Goal: Use online tool/utility

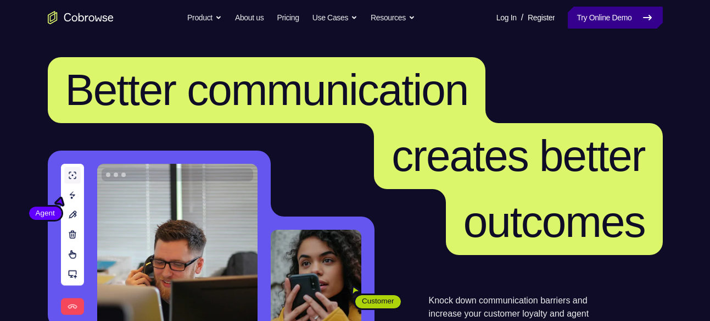
click at [625, 22] on link "Try Online Demo" at bounding box center [615, 18] width 94 height 22
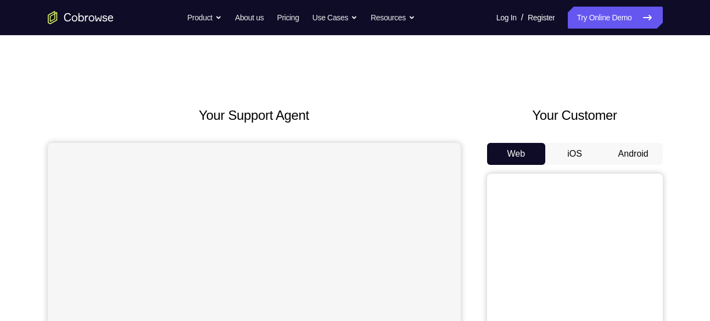
click at [632, 143] on button "Android" at bounding box center [633, 154] width 59 height 22
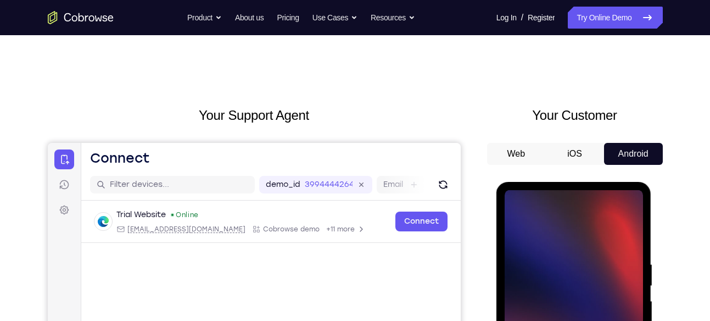
scroll to position [100, 0]
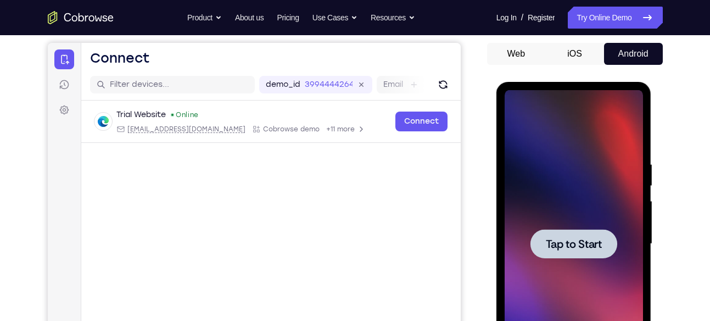
click at [570, 265] on div at bounding box center [573, 243] width 138 height 307
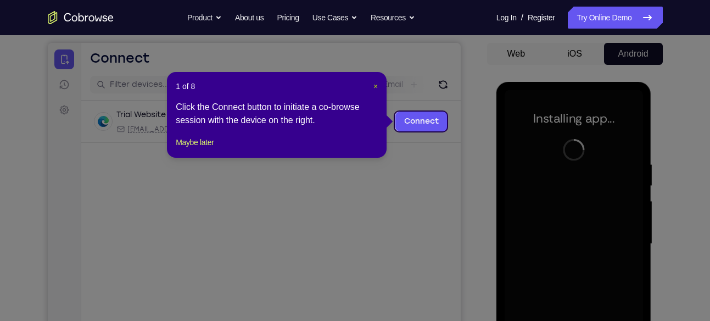
click at [377, 86] on span "×" at bounding box center [375, 86] width 4 height 9
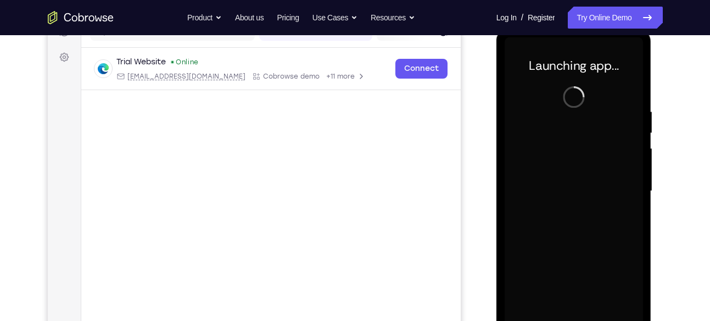
scroll to position [190, 0]
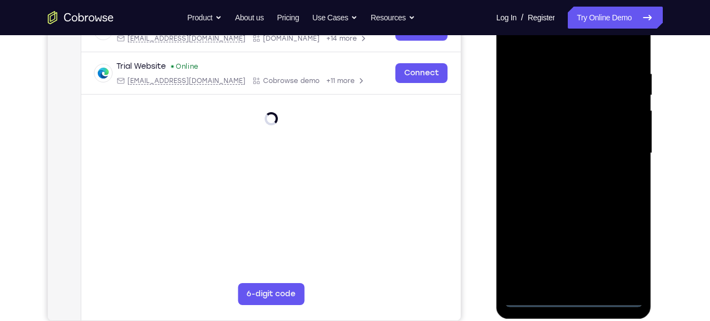
click at [575, 301] on div at bounding box center [573, 152] width 138 height 307
click at [625, 248] on div at bounding box center [573, 152] width 138 height 307
click at [559, 45] on div at bounding box center [573, 152] width 138 height 307
click at [620, 148] on div at bounding box center [573, 152] width 138 height 307
click at [564, 283] on div at bounding box center [573, 152] width 138 height 307
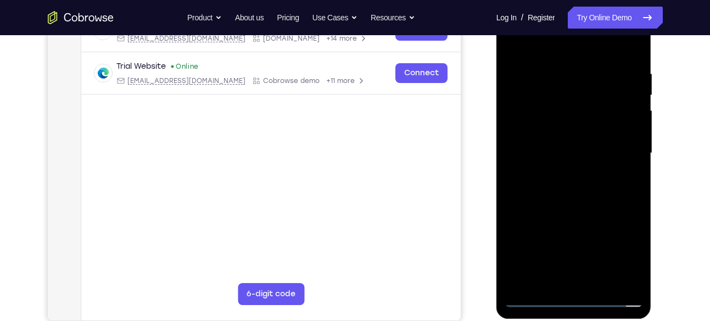
click at [566, 142] on div at bounding box center [573, 152] width 138 height 307
click at [570, 150] on div at bounding box center [573, 152] width 138 height 307
click at [560, 186] on div at bounding box center [573, 152] width 138 height 307
click at [594, 199] on div at bounding box center [573, 152] width 138 height 307
click at [598, 282] on div at bounding box center [573, 152] width 138 height 307
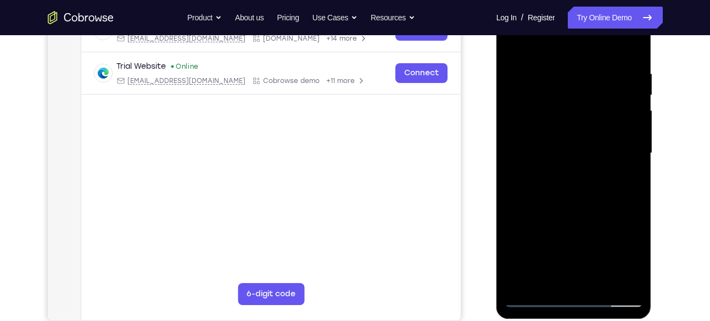
click at [575, 208] on div at bounding box center [573, 152] width 138 height 307
click at [576, 123] on div at bounding box center [573, 152] width 138 height 307
drag, startPoint x: 613, startPoint y: 139, endPoint x: 633, endPoint y: 39, distance: 101.9
click at [633, 39] on div at bounding box center [573, 152] width 138 height 307
drag, startPoint x: 616, startPoint y: 215, endPoint x: 617, endPoint y: 120, distance: 94.4
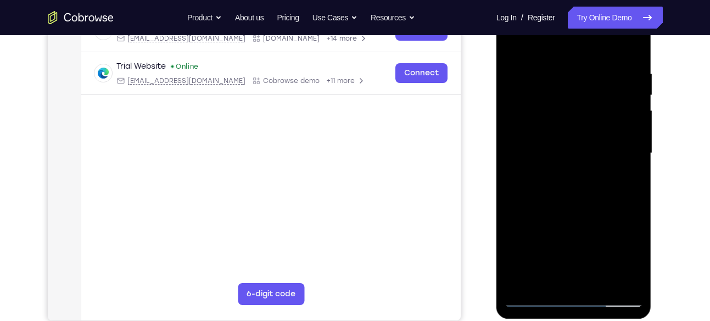
click at [617, 120] on div at bounding box center [573, 152] width 138 height 307
click at [579, 114] on div at bounding box center [573, 152] width 138 height 307
click at [514, 40] on div at bounding box center [573, 152] width 138 height 307
click at [601, 283] on div at bounding box center [573, 152] width 138 height 307
click at [573, 127] on div at bounding box center [573, 152] width 138 height 307
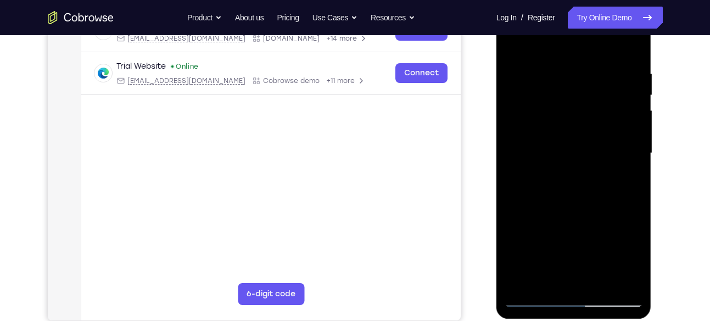
click at [510, 127] on div at bounding box center [573, 152] width 138 height 307
click at [604, 118] on div at bounding box center [573, 152] width 138 height 307
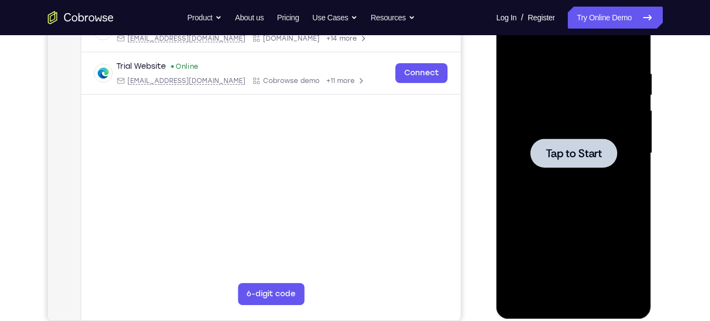
click at [575, 156] on span "Tap to Start" at bounding box center [574, 153] width 56 height 11
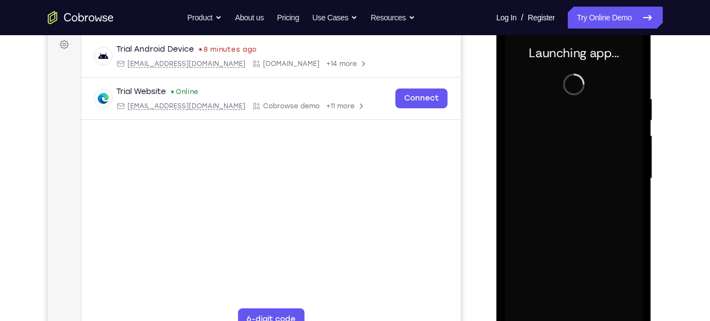
scroll to position [198, 0]
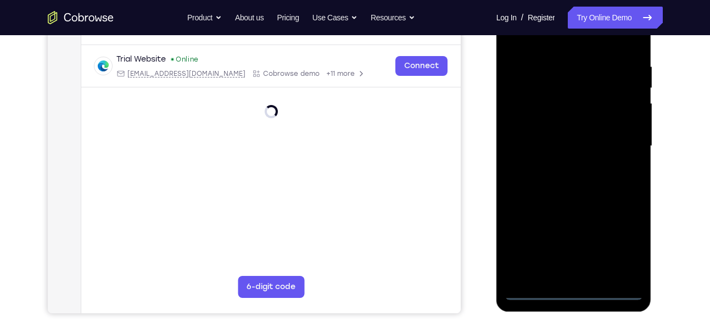
click at [574, 293] on div at bounding box center [573, 145] width 138 height 307
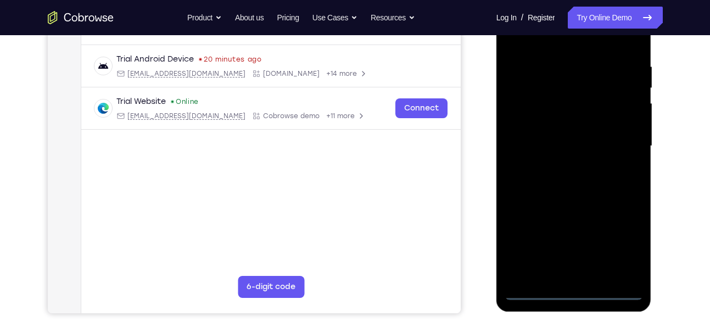
click at [624, 251] on div at bounding box center [573, 145] width 138 height 307
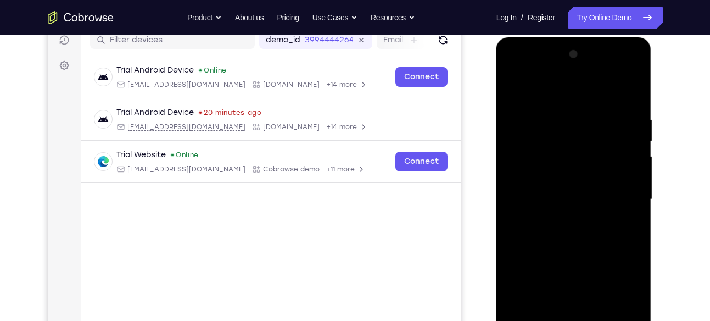
scroll to position [145, 0]
click at [555, 90] on div at bounding box center [573, 198] width 138 height 307
click at [623, 193] on div at bounding box center [573, 198] width 138 height 307
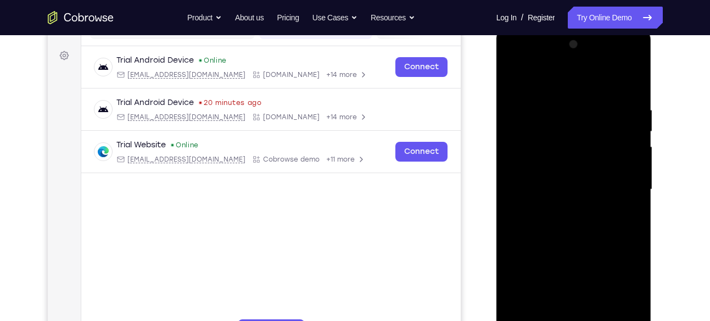
click at [566, 210] on div at bounding box center [573, 189] width 138 height 307
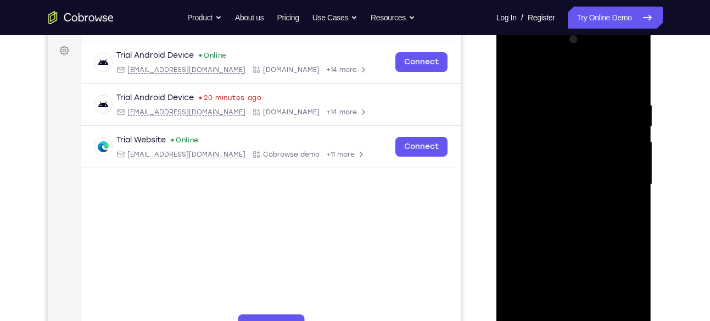
scroll to position [160, 0]
click at [566, 166] on div at bounding box center [573, 183] width 138 height 307
click at [559, 138] on div at bounding box center [573, 183] width 138 height 307
click at [558, 182] on div at bounding box center [573, 183] width 138 height 307
click at [562, 220] on div at bounding box center [573, 183] width 138 height 307
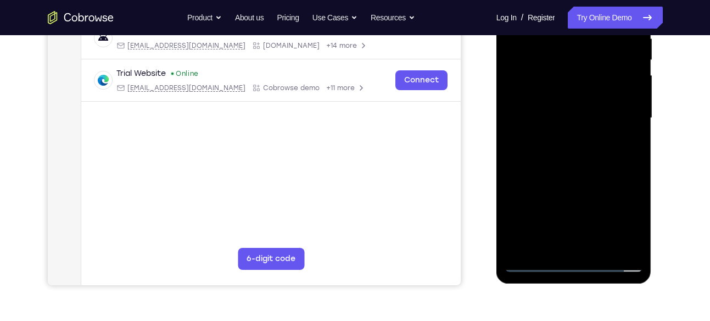
scroll to position [226, 0]
click at [582, 158] on div at bounding box center [573, 117] width 138 height 307
drag, startPoint x: 585, startPoint y: 183, endPoint x: 565, endPoint y: 93, distance: 92.7
click at [565, 93] on div at bounding box center [573, 117] width 138 height 307
click at [521, 210] on div at bounding box center [573, 117] width 138 height 307
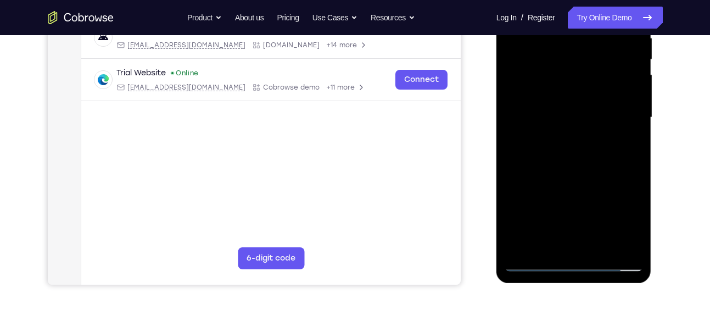
click at [514, 177] on div at bounding box center [573, 117] width 138 height 307
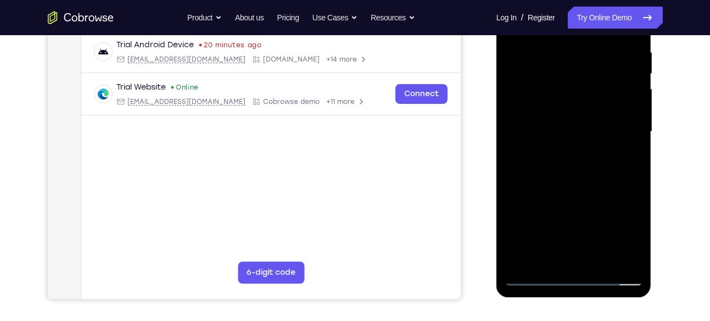
scroll to position [211, 0]
drag, startPoint x: 591, startPoint y: 216, endPoint x: 587, endPoint y: 110, distance: 106.6
click at [587, 110] on div at bounding box center [573, 132] width 138 height 307
click at [598, 261] on div at bounding box center [573, 132] width 138 height 307
click at [590, 184] on div at bounding box center [573, 132] width 138 height 307
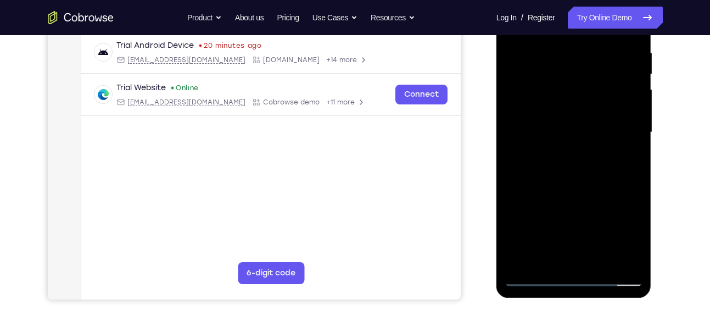
click at [590, 184] on div at bounding box center [573, 132] width 138 height 307
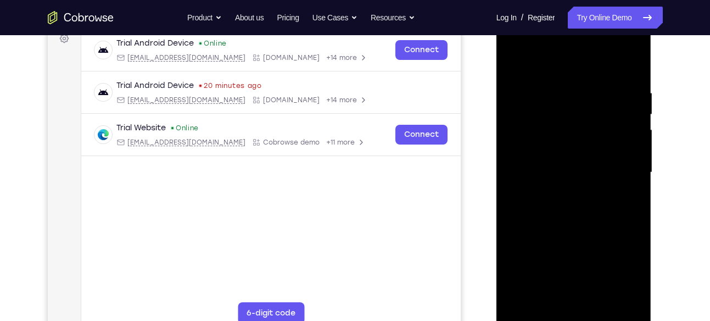
scroll to position [181, 0]
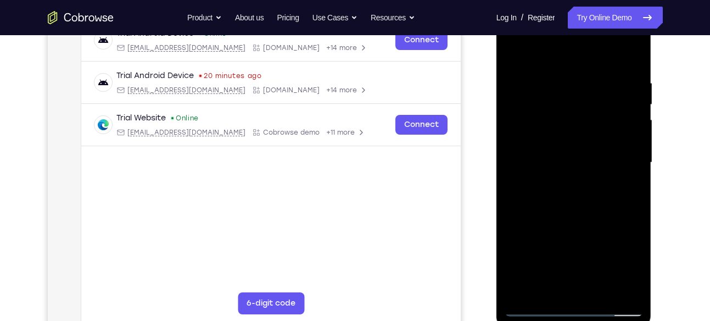
click at [514, 55] on div at bounding box center [573, 162] width 138 height 307
click at [571, 158] on div at bounding box center [573, 162] width 138 height 307
click at [513, 52] on div at bounding box center [573, 162] width 138 height 307
click at [560, 182] on div at bounding box center [573, 162] width 138 height 307
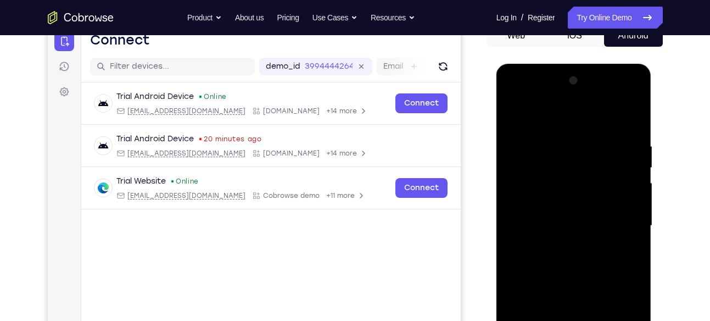
scroll to position [117, 0]
click at [515, 116] on div at bounding box center [573, 225] width 138 height 307
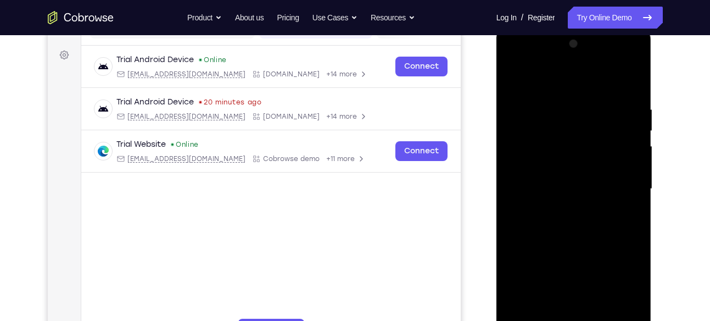
scroll to position [154, 0]
click at [515, 79] on div at bounding box center [573, 189] width 138 height 307
click at [556, 94] on div at bounding box center [573, 189] width 138 height 307
click at [631, 201] on div at bounding box center [573, 189] width 138 height 307
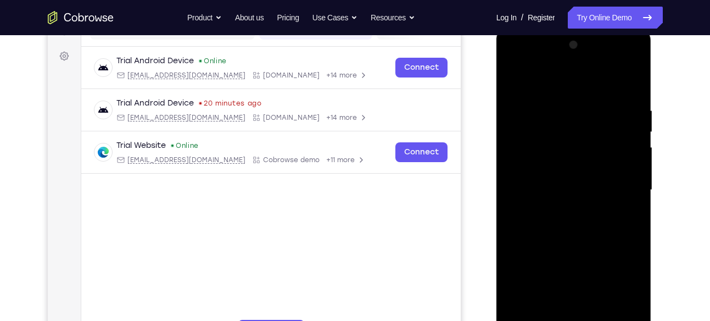
click at [631, 201] on div at bounding box center [573, 189] width 138 height 307
click at [632, 82] on div at bounding box center [573, 189] width 138 height 307
drag, startPoint x: 551, startPoint y: 271, endPoint x: 604, endPoint y: 92, distance: 187.2
click at [604, 92] on div at bounding box center [573, 189] width 138 height 307
drag, startPoint x: 604, startPoint y: 92, endPoint x: 611, endPoint y: 348, distance: 256.5
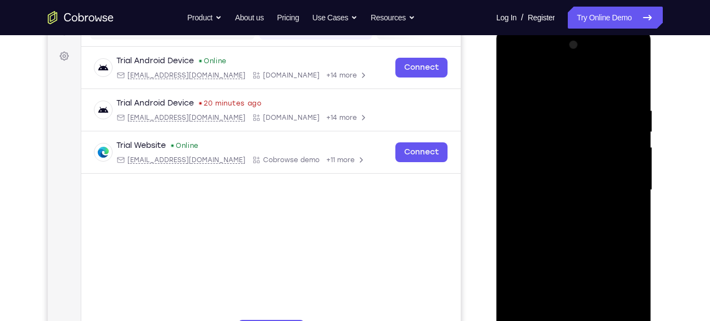
click at [611, 320] on div at bounding box center [573, 191] width 155 height 327
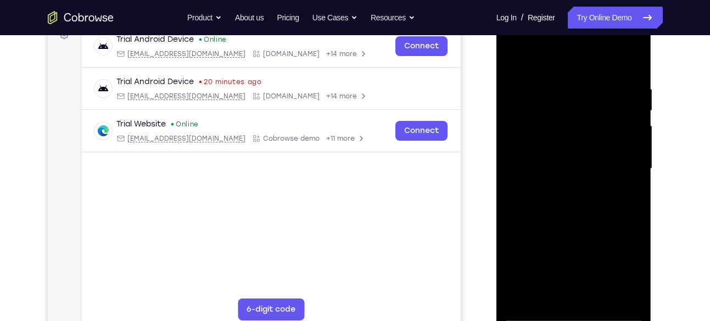
scroll to position [176, 0]
click at [595, 75] on div at bounding box center [573, 167] width 138 height 307
click at [557, 290] on div at bounding box center [573, 167] width 138 height 307
click at [569, 183] on div at bounding box center [573, 167] width 138 height 307
click at [597, 292] on div at bounding box center [573, 167] width 138 height 307
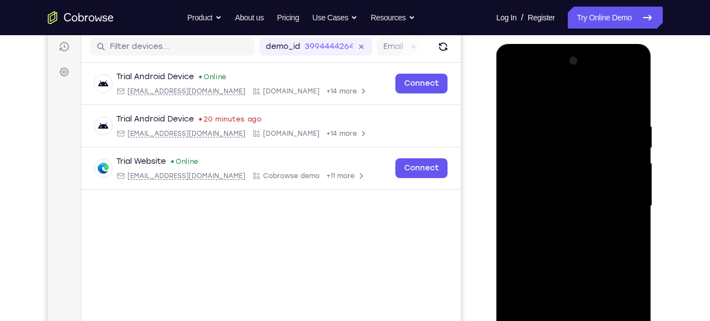
scroll to position [136, 0]
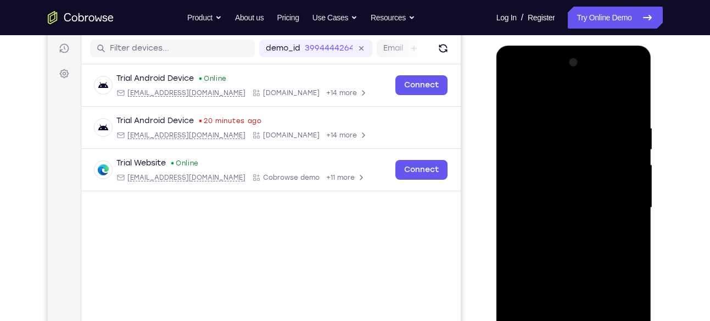
click at [629, 100] on div at bounding box center [573, 207] width 138 height 307
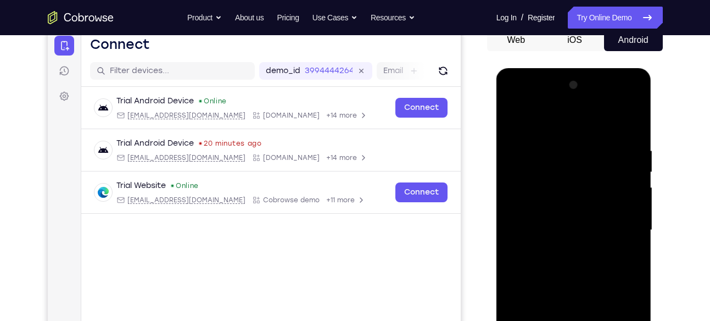
scroll to position [227, 0]
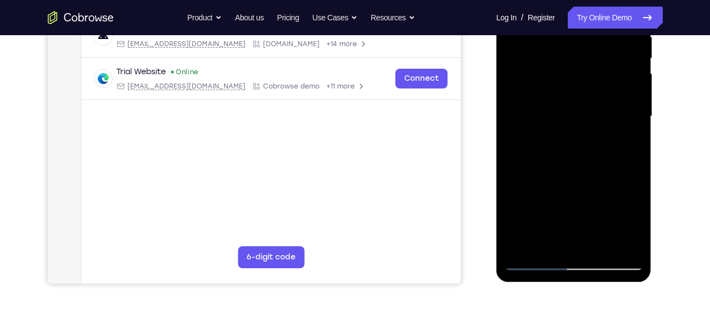
click at [601, 244] on div at bounding box center [573, 116] width 138 height 307
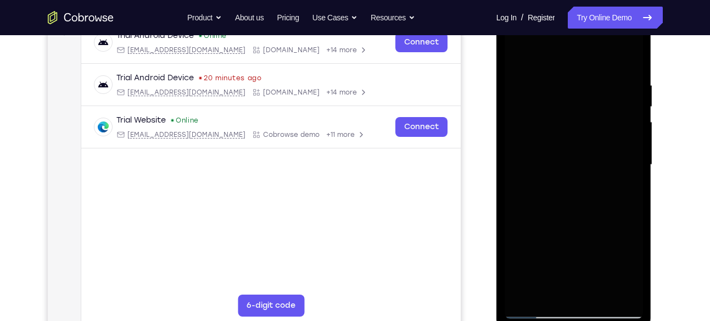
scroll to position [177, 0]
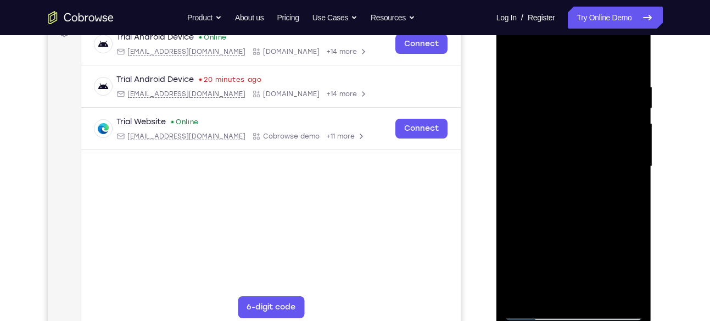
click at [608, 180] on div at bounding box center [573, 166] width 138 height 307
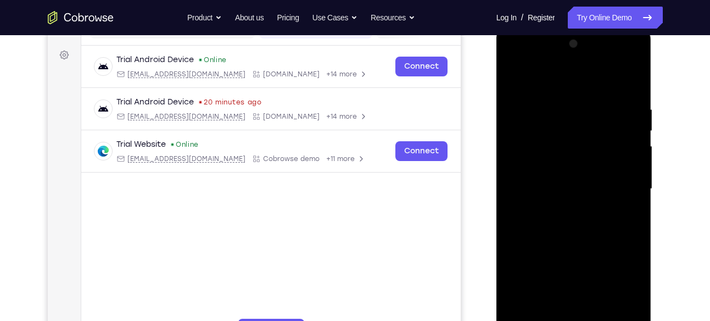
scroll to position [154, 0]
click at [516, 76] on div at bounding box center [573, 189] width 138 height 307
drag, startPoint x: 607, startPoint y: 262, endPoint x: 629, endPoint y: 5, distance: 257.8
click at [629, 27] on html "Online web based iOS Simulators and Android Emulators. Run iPhone, iPad, Mobile…" at bounding box center [574, 191] width 156 height 329
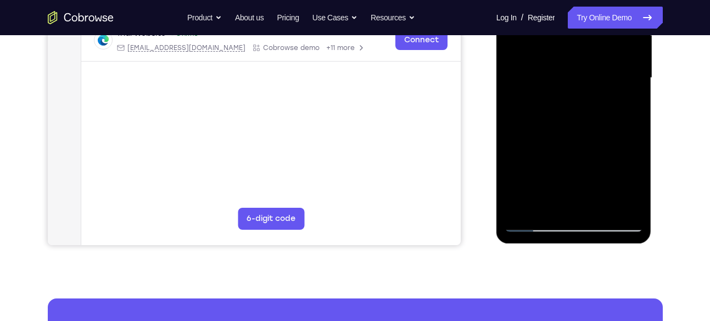
scroll to position [266, 0]
drag, startPoint x: 593, startPoint y: 188, endPoint x: 608, endPoint y: -22, distance: 210.2
click at [608, 0] on div at bounding box center [573, 77] width 138 height 307
